Goal: Task Accomplishment & Management: Use online tool/utility

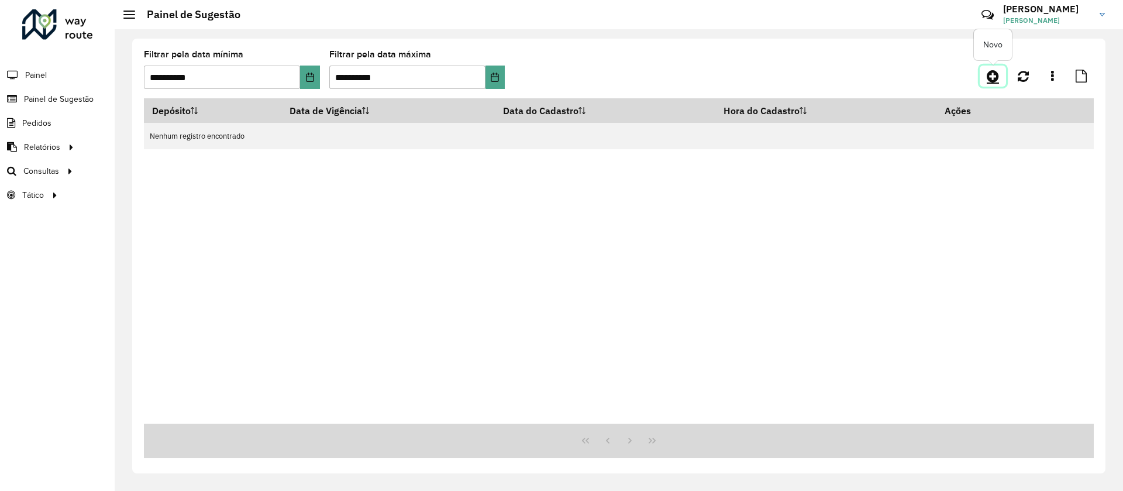
click at [997, 78] on icon at bounding box center [993, 76] width 12 height 14
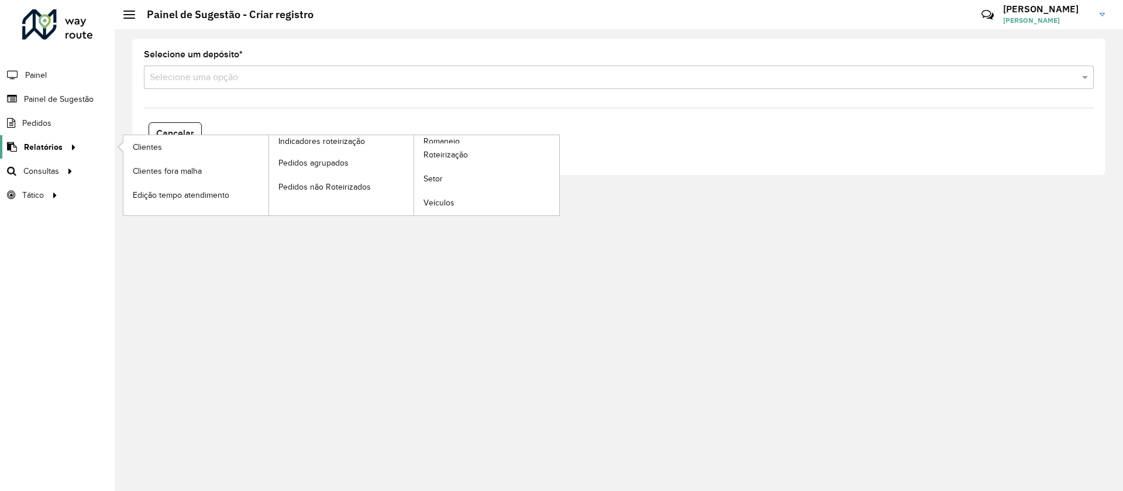
click at [43, 149] on span "Relatórios" at bounding box center [43, 147] width 39 height 12
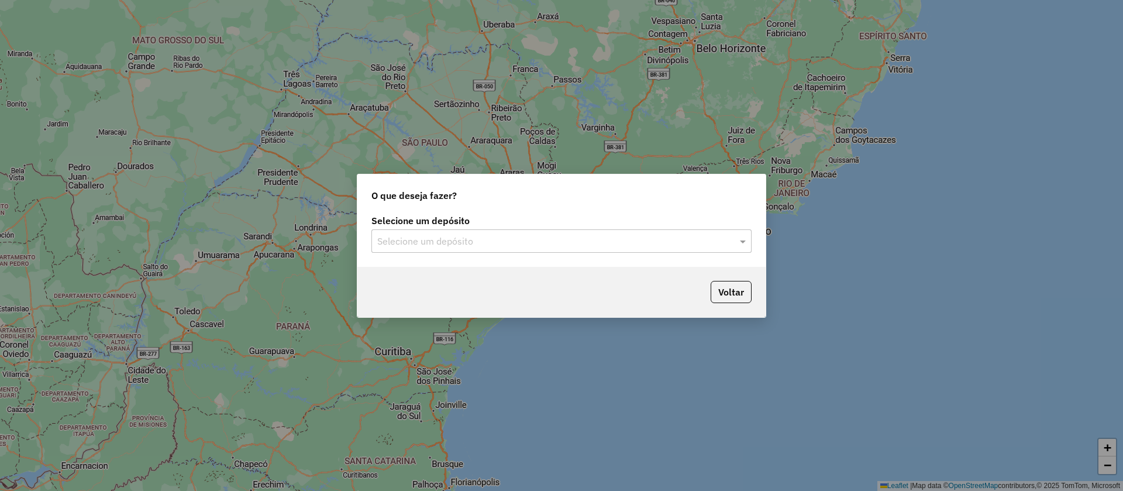
click at [479, 249] on div "Selecione um depósito" at bounding box center [561, 240] width 380 height 23
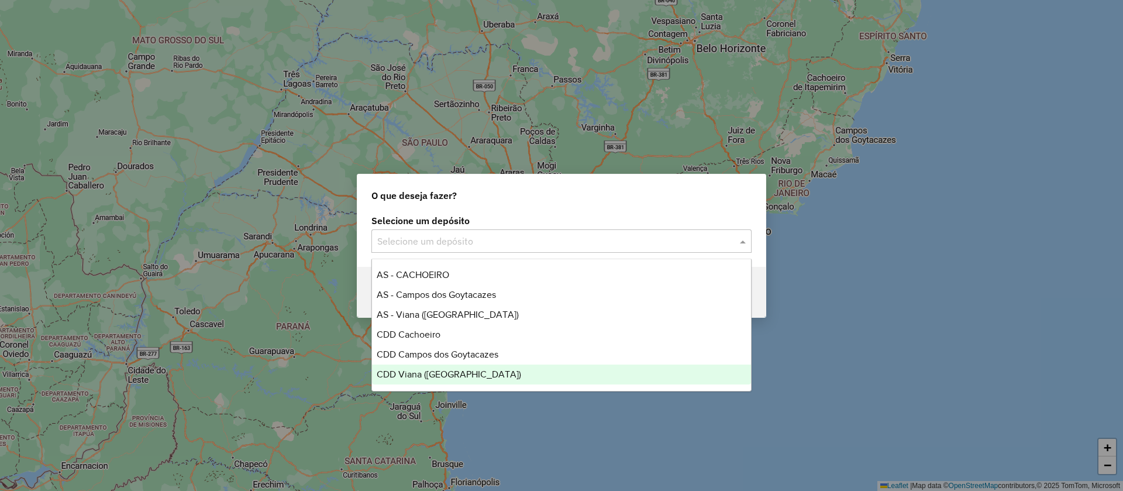
drag, startPoint x: 428, startPoint y: 378, endPoint x: 431, endPoint y: 387, distance: 9.2
click at [428, 379] on div "CDD Viana ([GEOGRAPHIC_DATA])" at bounding box center [561, 374] width 379 height 20
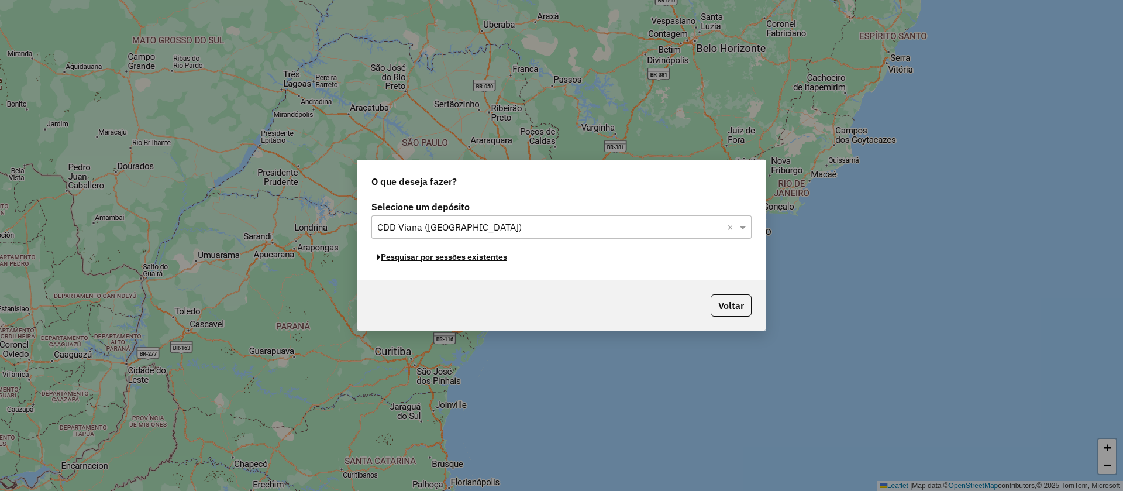
click at [413, 258] on button "Pesquisar por sessões existentes" at bounding box center [441, 257] width 141 height 18
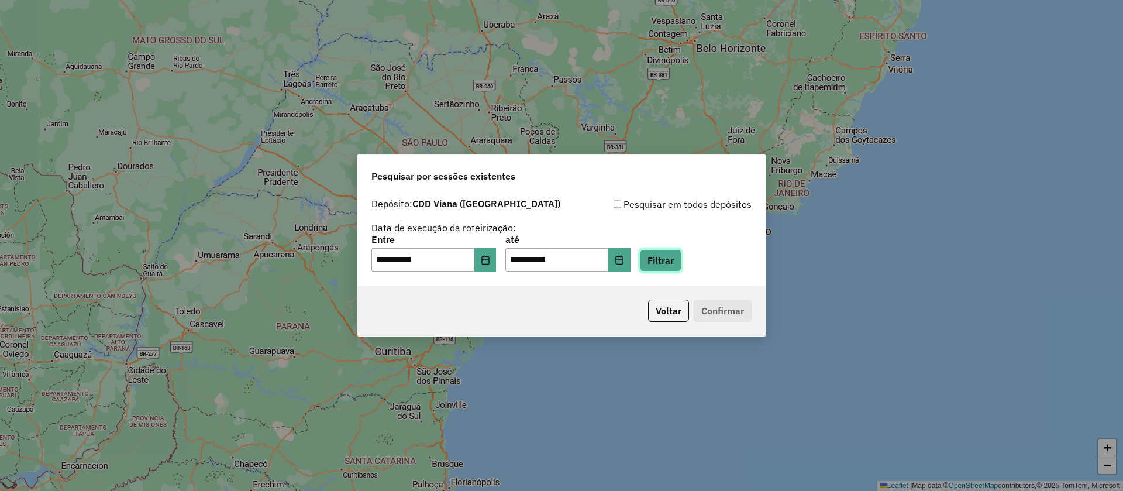
click at [681, 257] on button "Filtrar" at bounding box center [661, 260] width 42 height 22
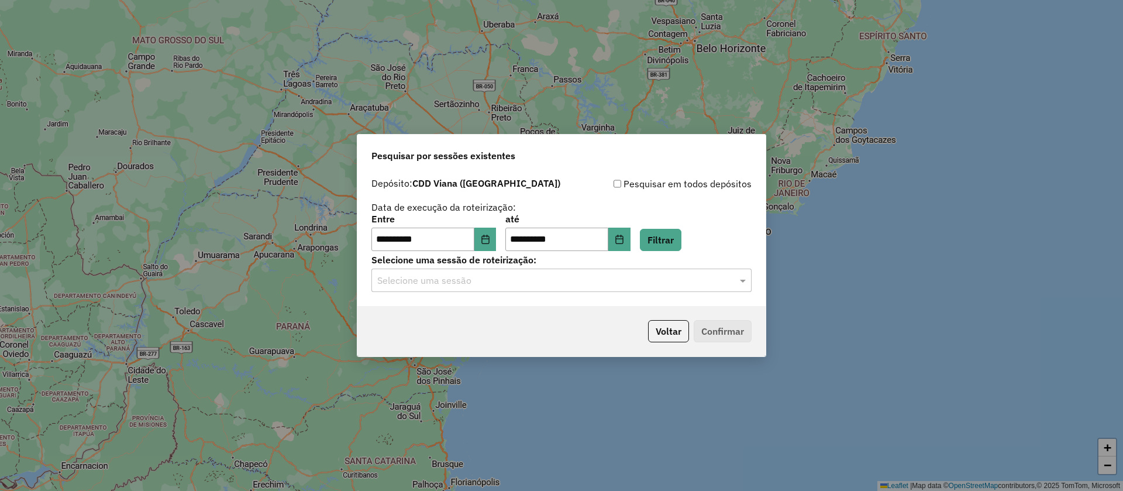
click at [440, 283] on input "text" at bounding box center [549, 281] width 345 height 14
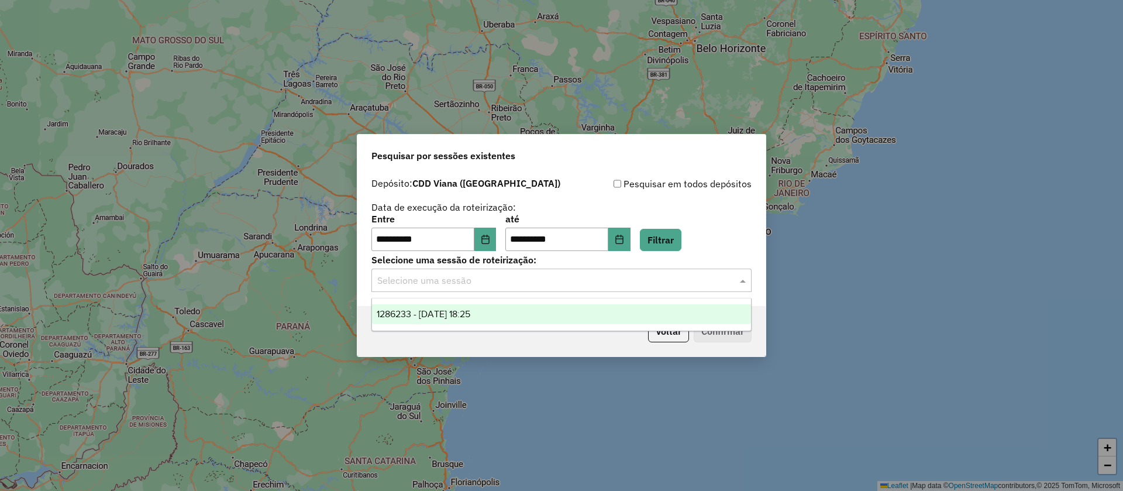
click at [448, 309] on span "1286233 - 01/10/2025 18:25" at bounding box center [424, 314] width 94 height 10
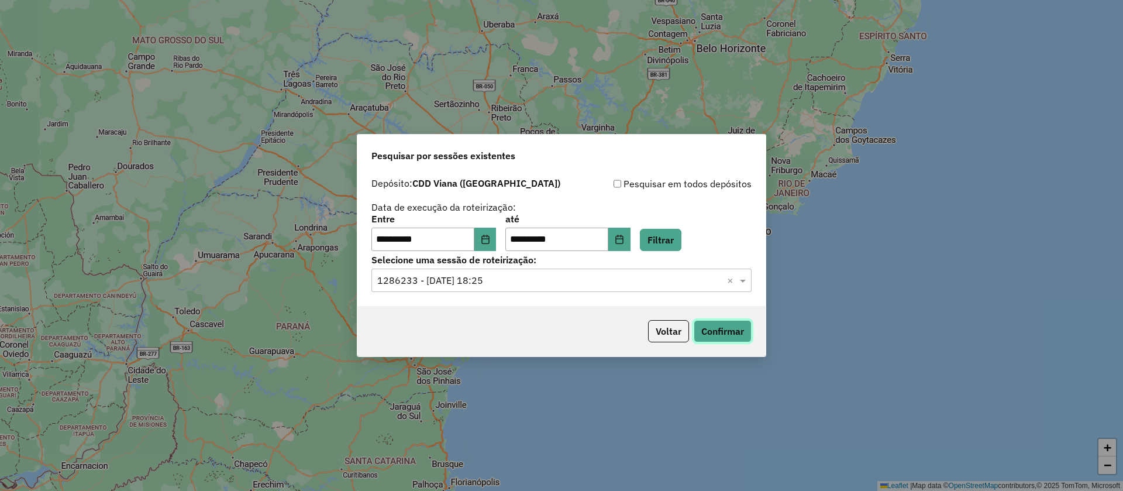
click at [726, 339] on button "Confirmar" at bounding box center [723, 331] width 58 height 22
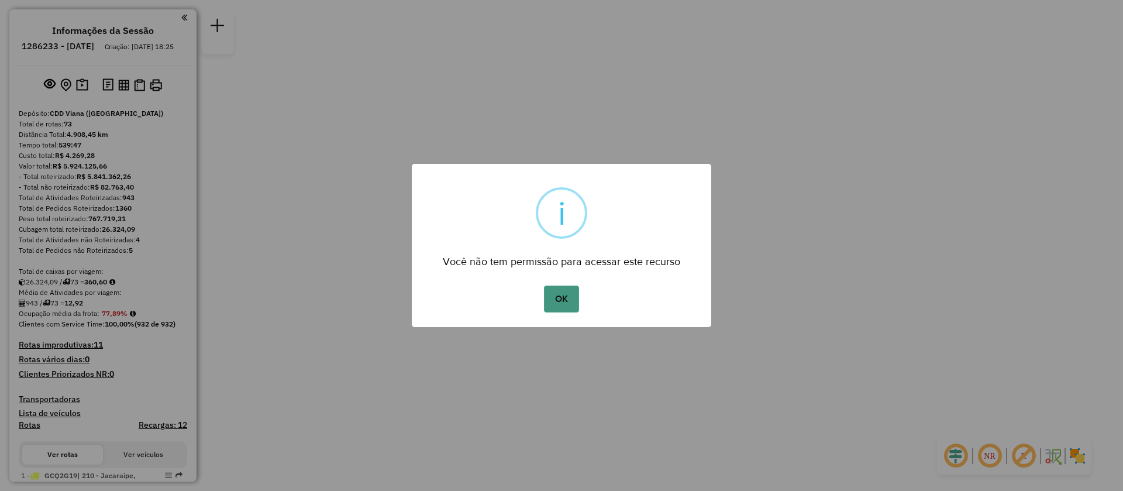
click at [565, 302] on button "OK" at bounding box center [561, 298] width 35 height 27
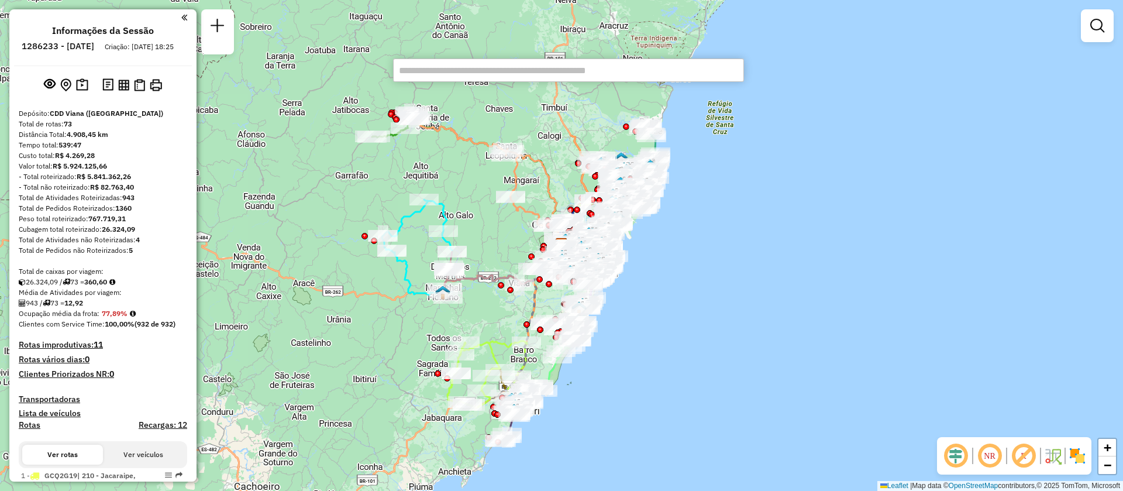
paste input "*****"
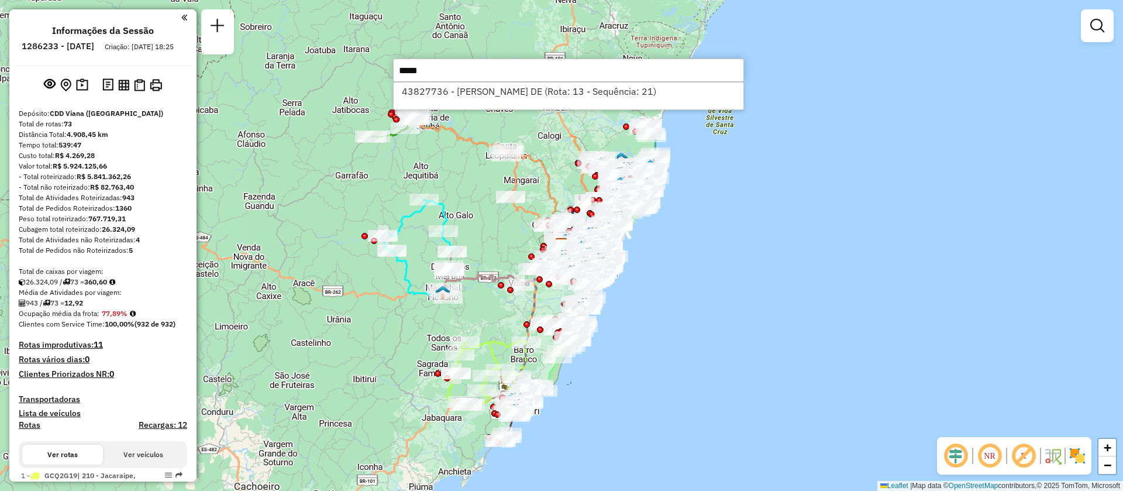
type input "*****"
click at [614, 104] on div "43827736 - [PERSON_NAME] DE (Rota: 13 - Sequência: 21)" at bounding box center [568, 96] width 351 height 28
click at [615, 96] on li "43827736 - [PERSON_NAME] DE (Rota: 13 - Sequência: 21)" at bounding box center [569, 91] width 350 height 18
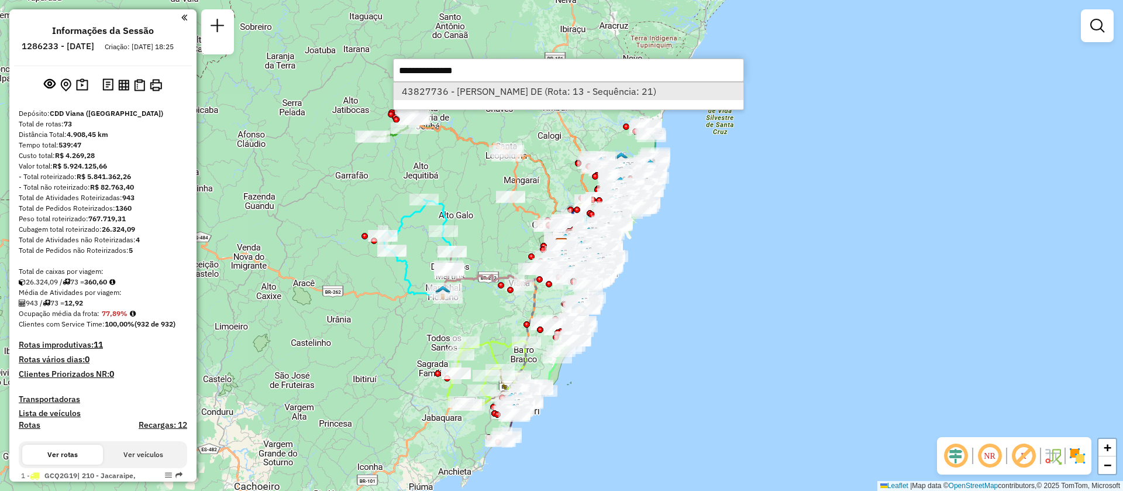
select select "**********"
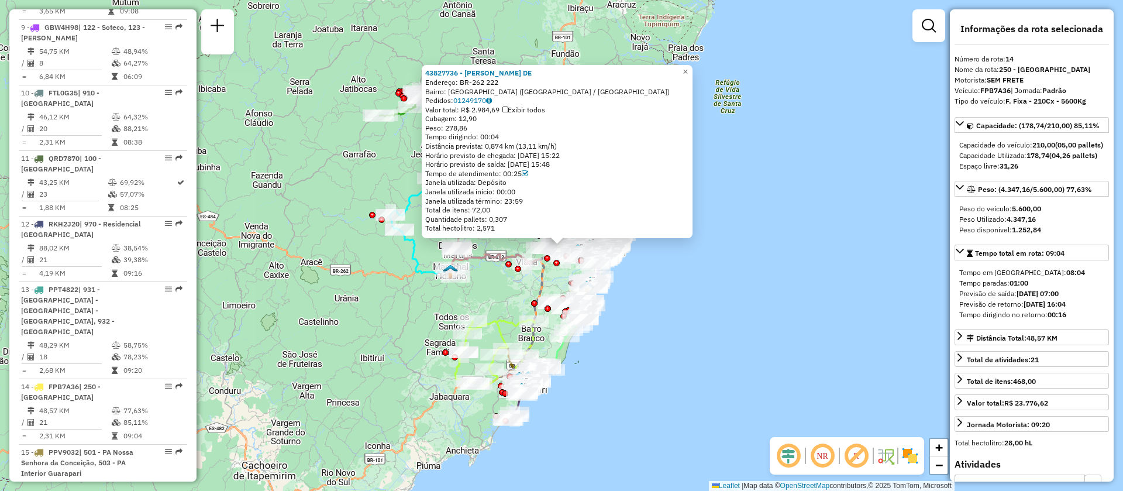
scroll to position [1266, 0]
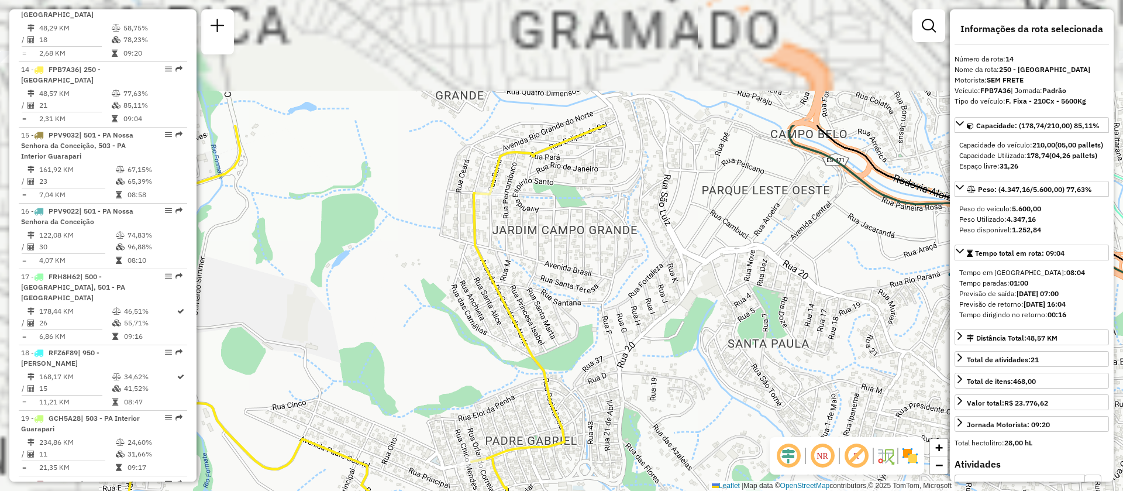
drag, startPoint x: 475, startPoint y: 136, endPoint x: 749, endPoint y: 383, distance: 368.2
click at [749, 383] on div "43827736 - [PERSON_NAME] DE Endereço: BR-262 222 Bairro: [GEOGRAPHIC_DATA] ([GE…" at bounding box center [561, 245] width 1123 height 491
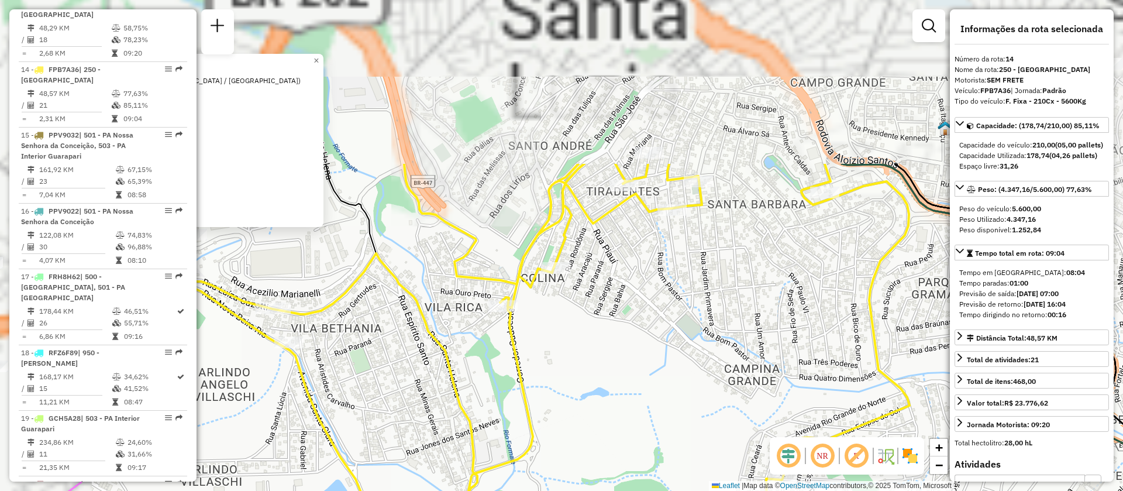
drag, startPoint x: 476, startPoint y: 172, endPoint x: 652, endPoint y: 380, distance: 272.7
click at [665, 395] on div "43827736 - [PERSON_NAME] DE Endereço: BR-262 222 Bairro: [GEOGRAPHIC_DATA] ([GE…" at bounding box center [561, 245] width 1123 height 491
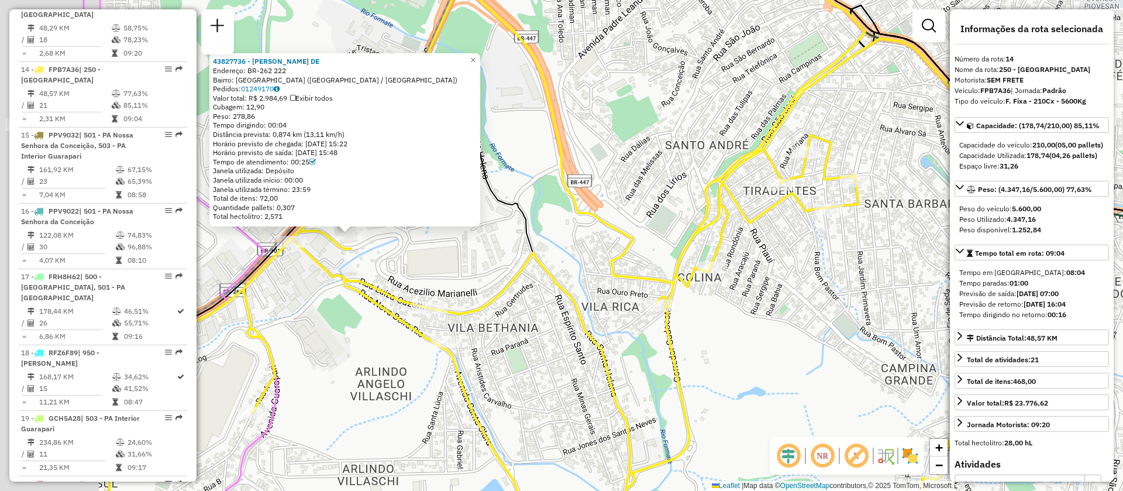
drag, startPoint x: 388, startPoint y: 307, endPoint x: 466, endPoint y: 279, distance: 82.5
click at [536, 295] on div "43827736 - [PERSON_NAME] DE Endereço: BR-262 222 Bairro: [GEOGRAPHIC_DATA] ([GE…" at bounding box center [561, 245] width 1123 height 491
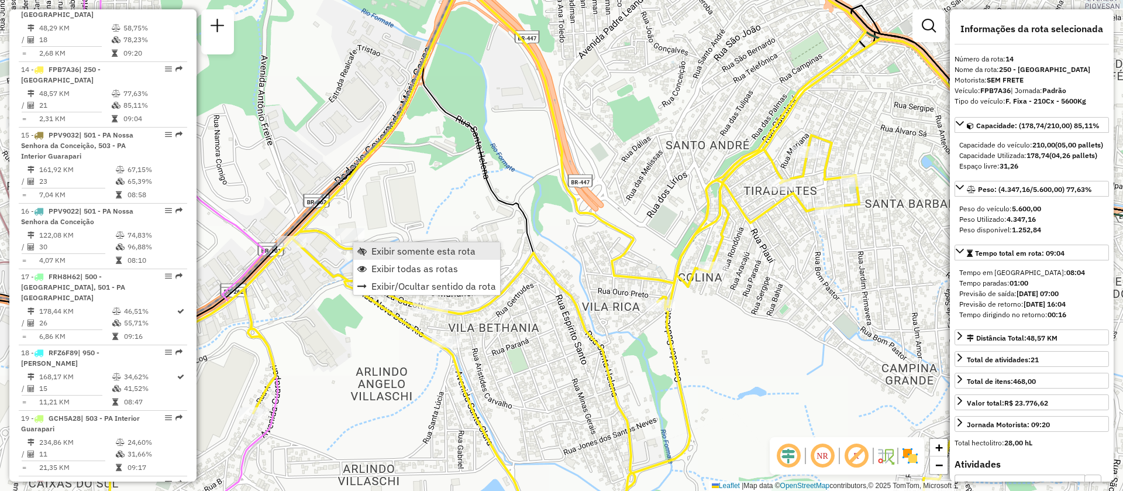
click at [394, 255] on span "Exibir somente esta rota" at bounding box center [423, 250] width 104 height 9
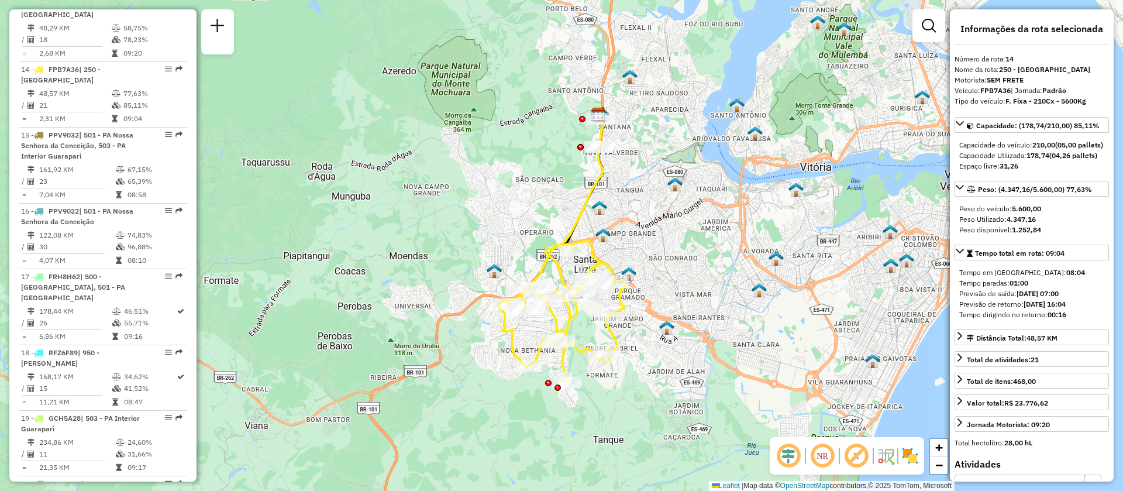
click at [1011, 57] on strong "14" at bounding box center [1010, 58] width 8 height 9
copy strong "14"
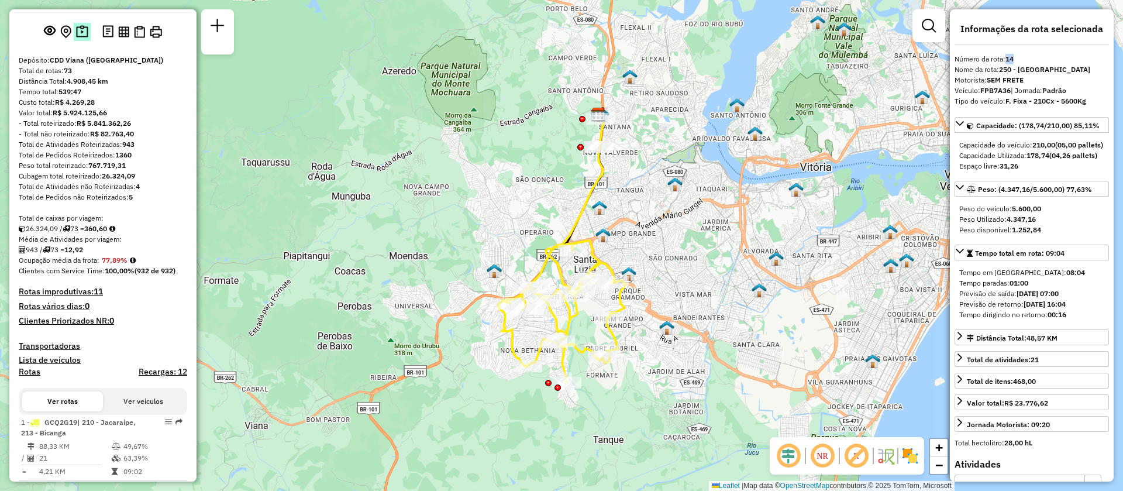
scroll to position [0, 0]
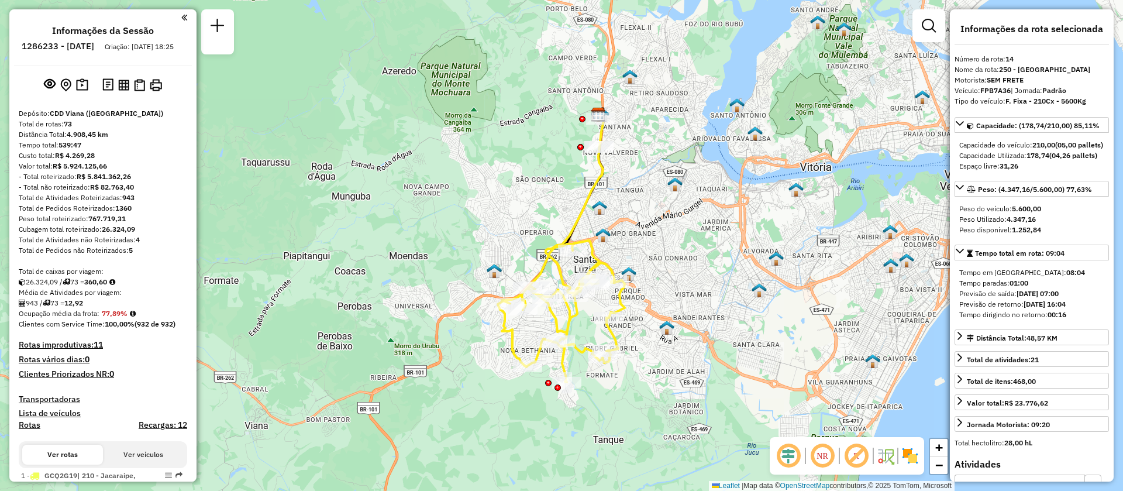
click at [78, 44] on h6 "1286233 - [DATE]" at bounding box center [58, 46] width 73 height 11
copy h6 "1286233"
